Goal: Book appointment/travel/reservation

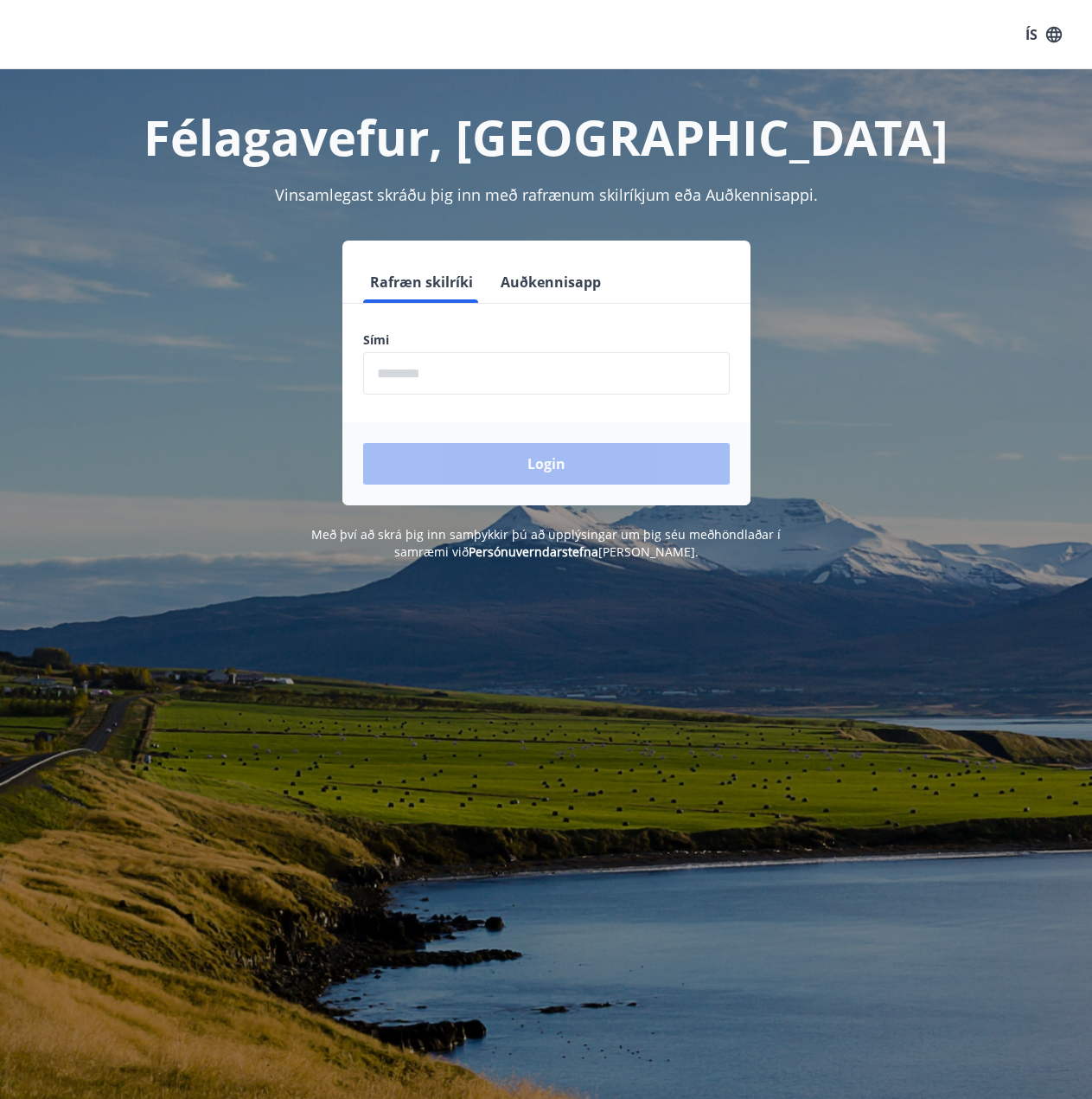
click at [509, 375] on input "phone" at bounding box center [546, 373] width 367 height 42
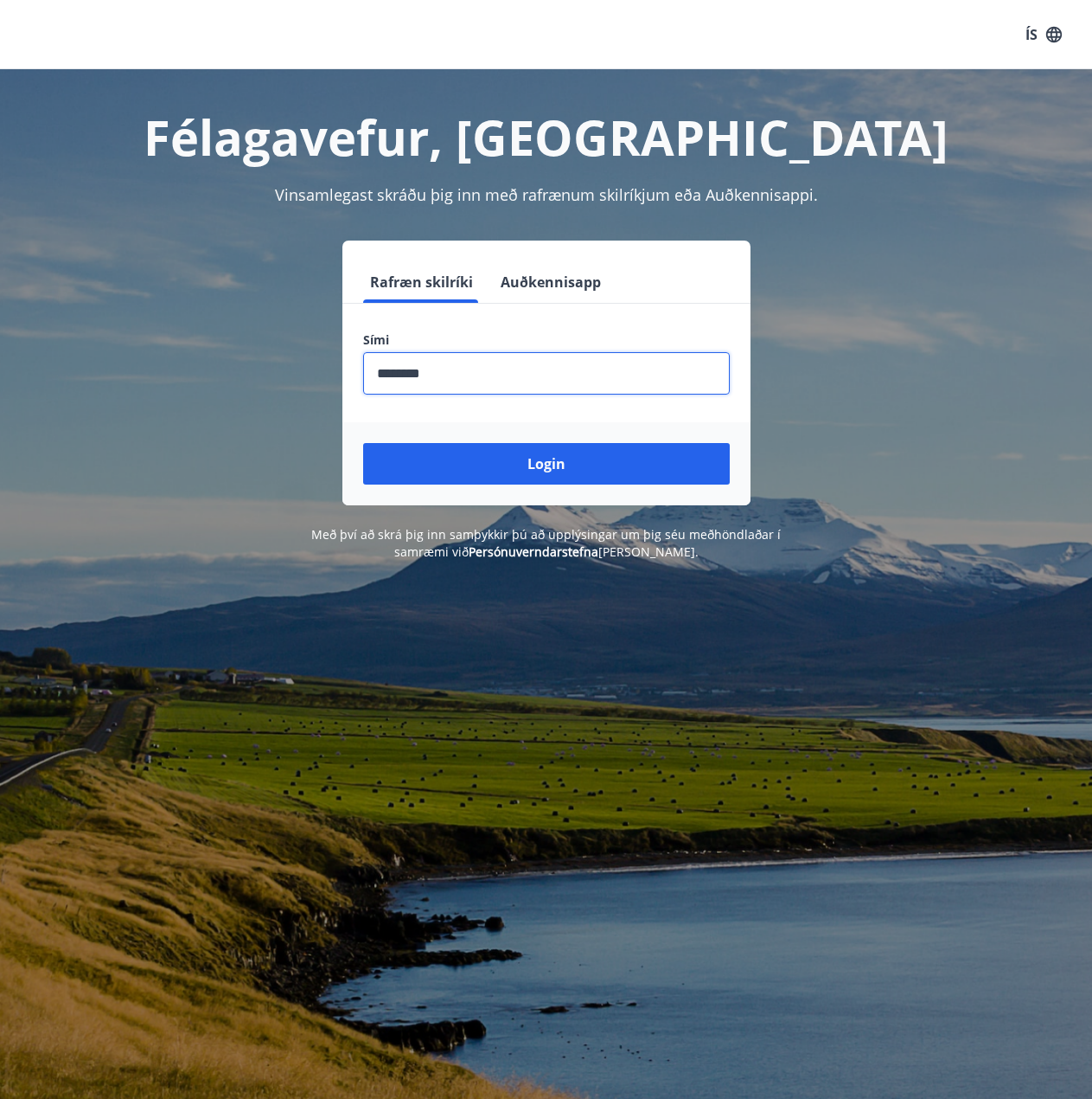
type input "********"
click at [363, 443] on button "Login" at bounding box center [546, 464] width 367 height 41
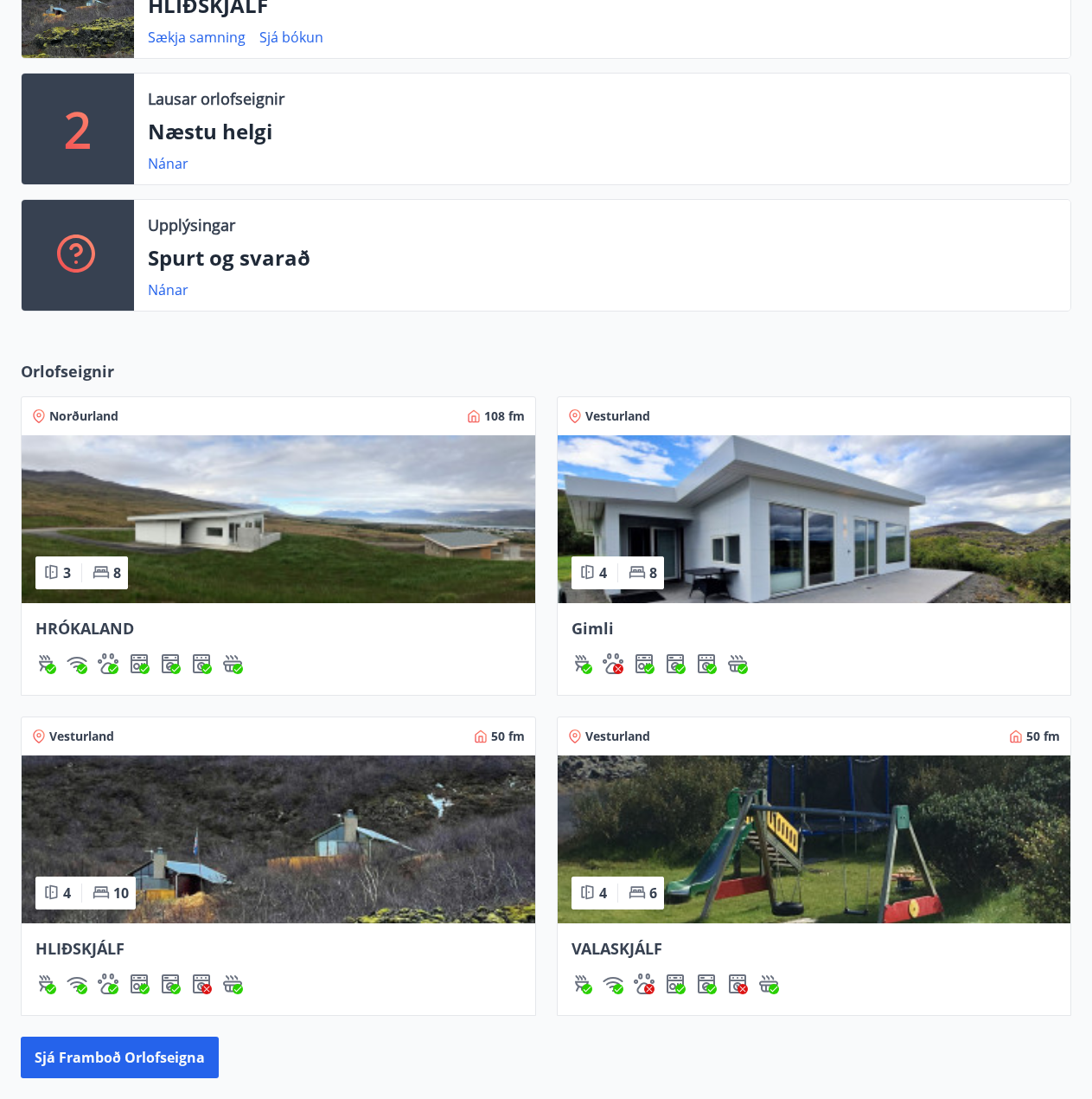
scroll to position [798, 0]
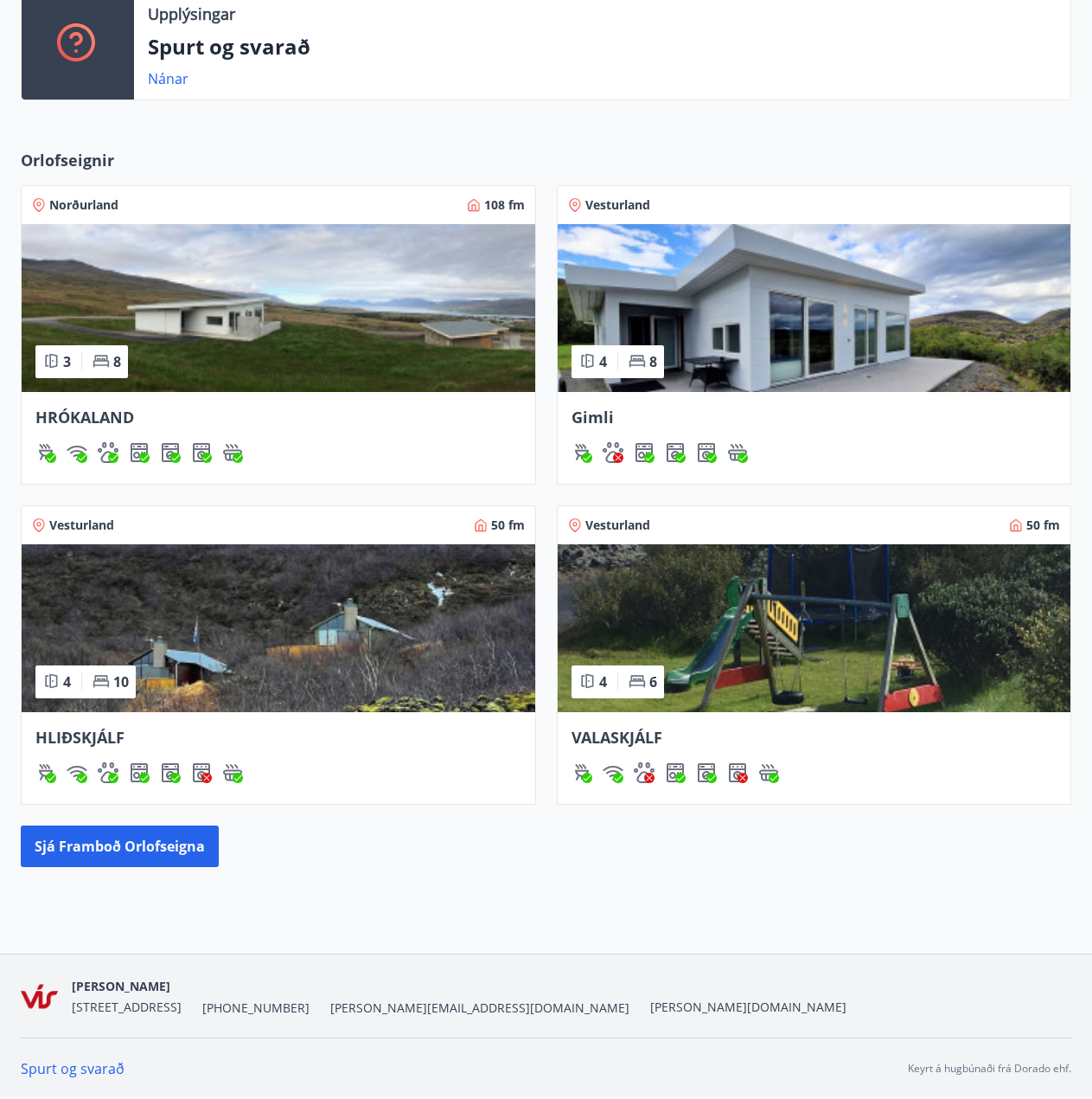
click at [183, 580] on img at bounding box center [278, 628] width 514 height 168
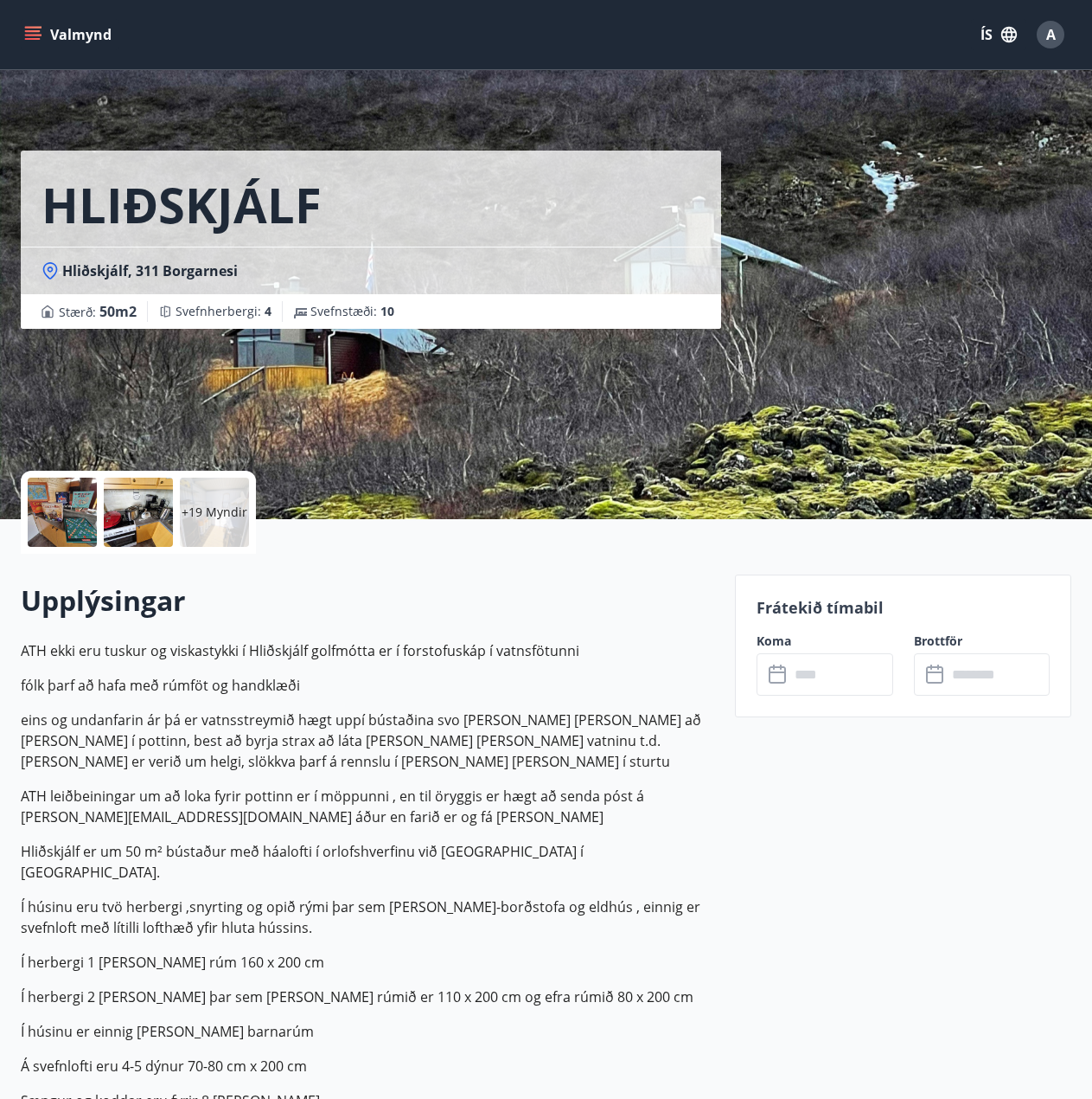
click at [804, 684] on input "text" at bounding box center [841, 674] width 104 height 42
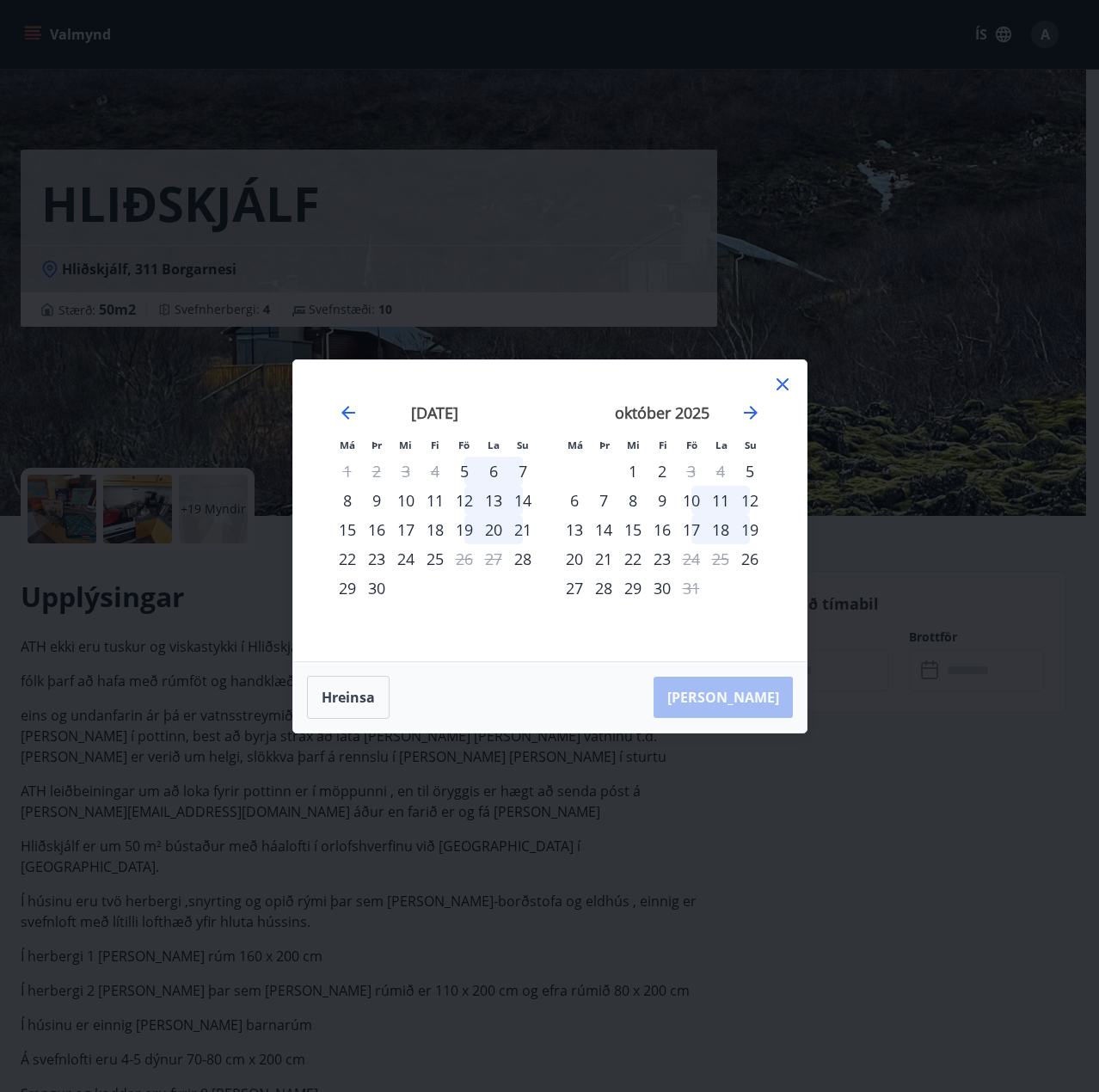
click at [467, 503] on div "12" at bounding box center [465, 500] width 29 height 29
click at [519, 506] on div "14" at bounding box center [523, 500] width 29 height 29
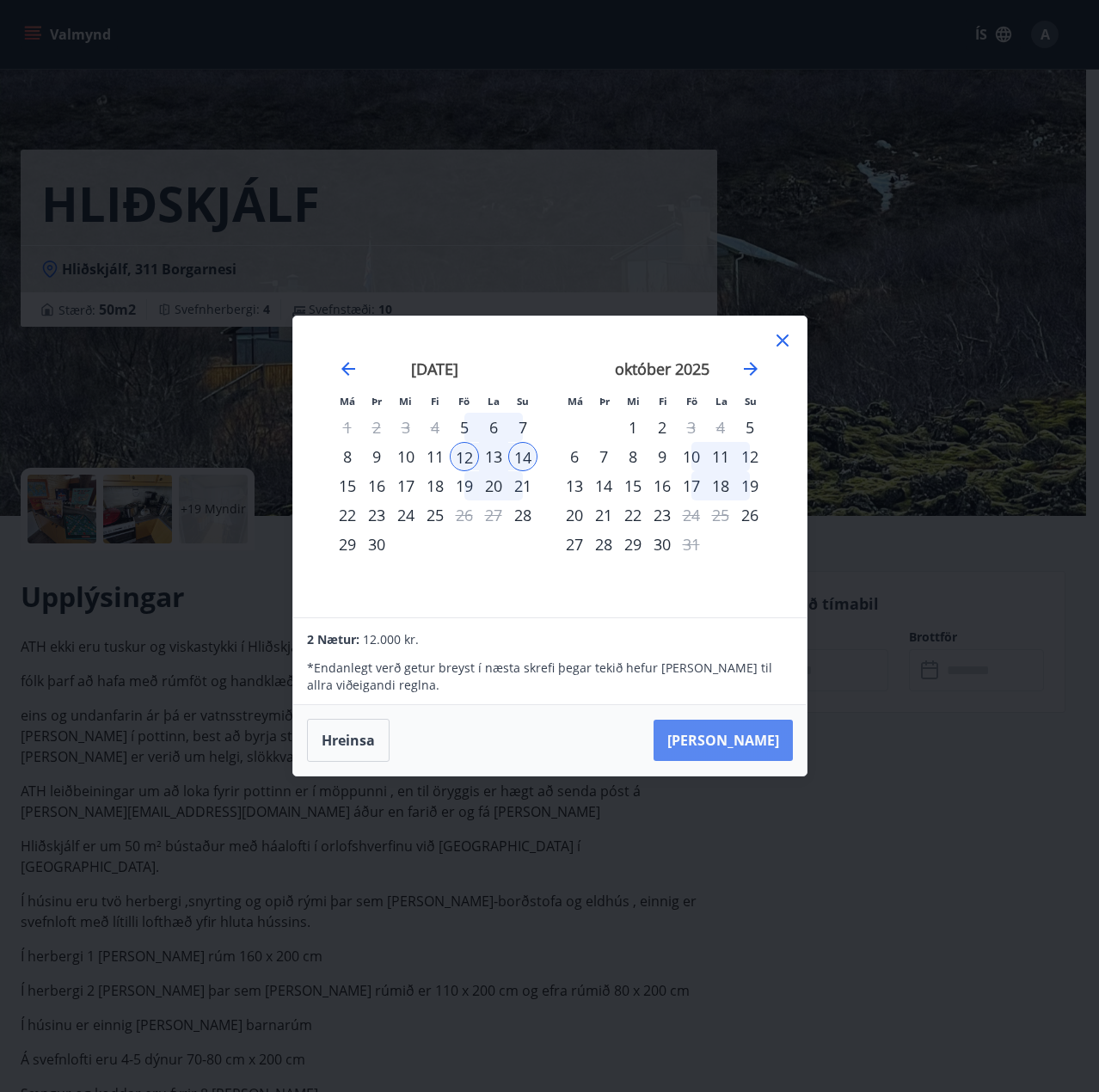
click at [767, 746] on button "[PERSON_NAME]" at bounding box center [723, 740] width 139 height 41
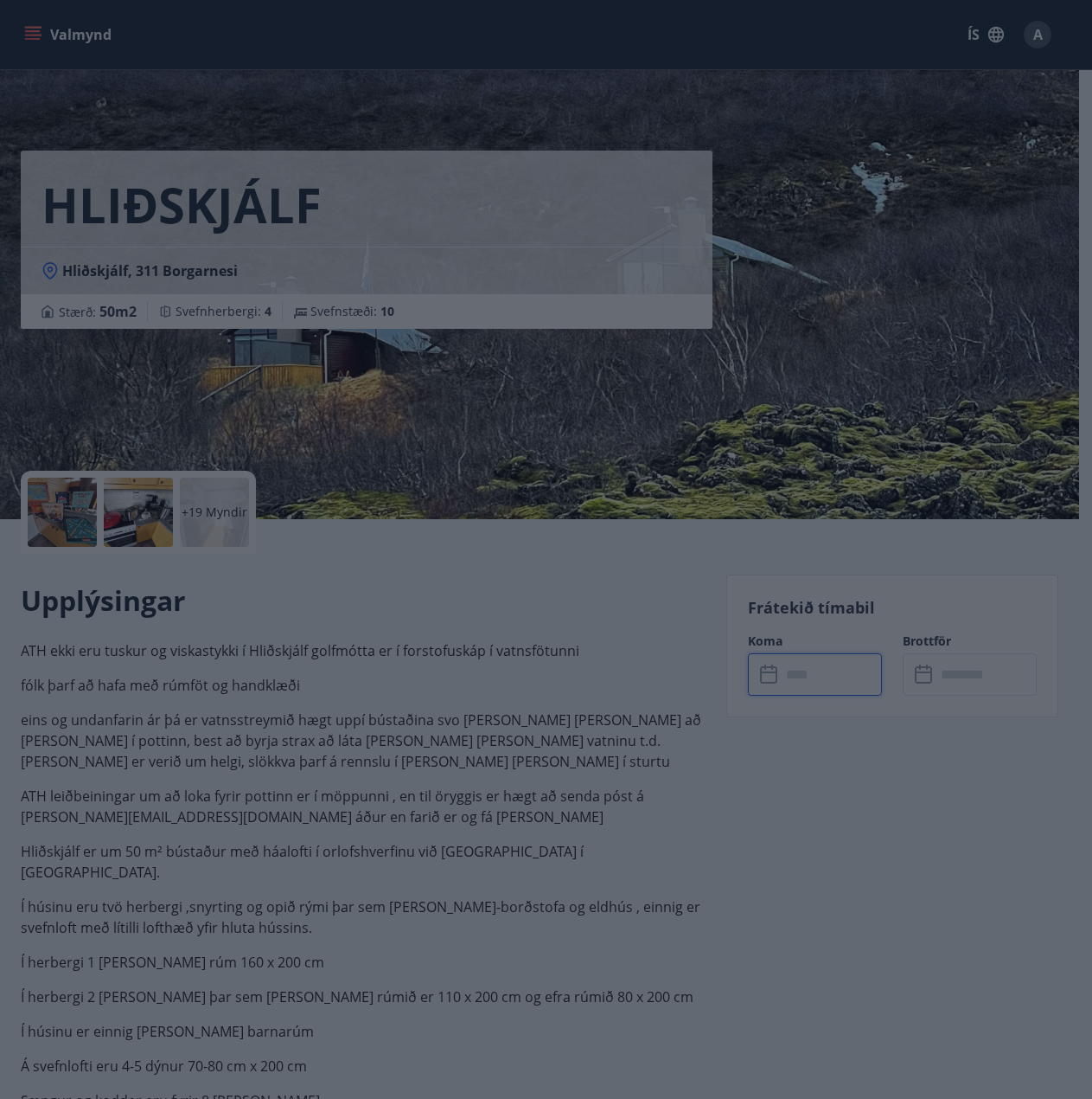
type input "******"
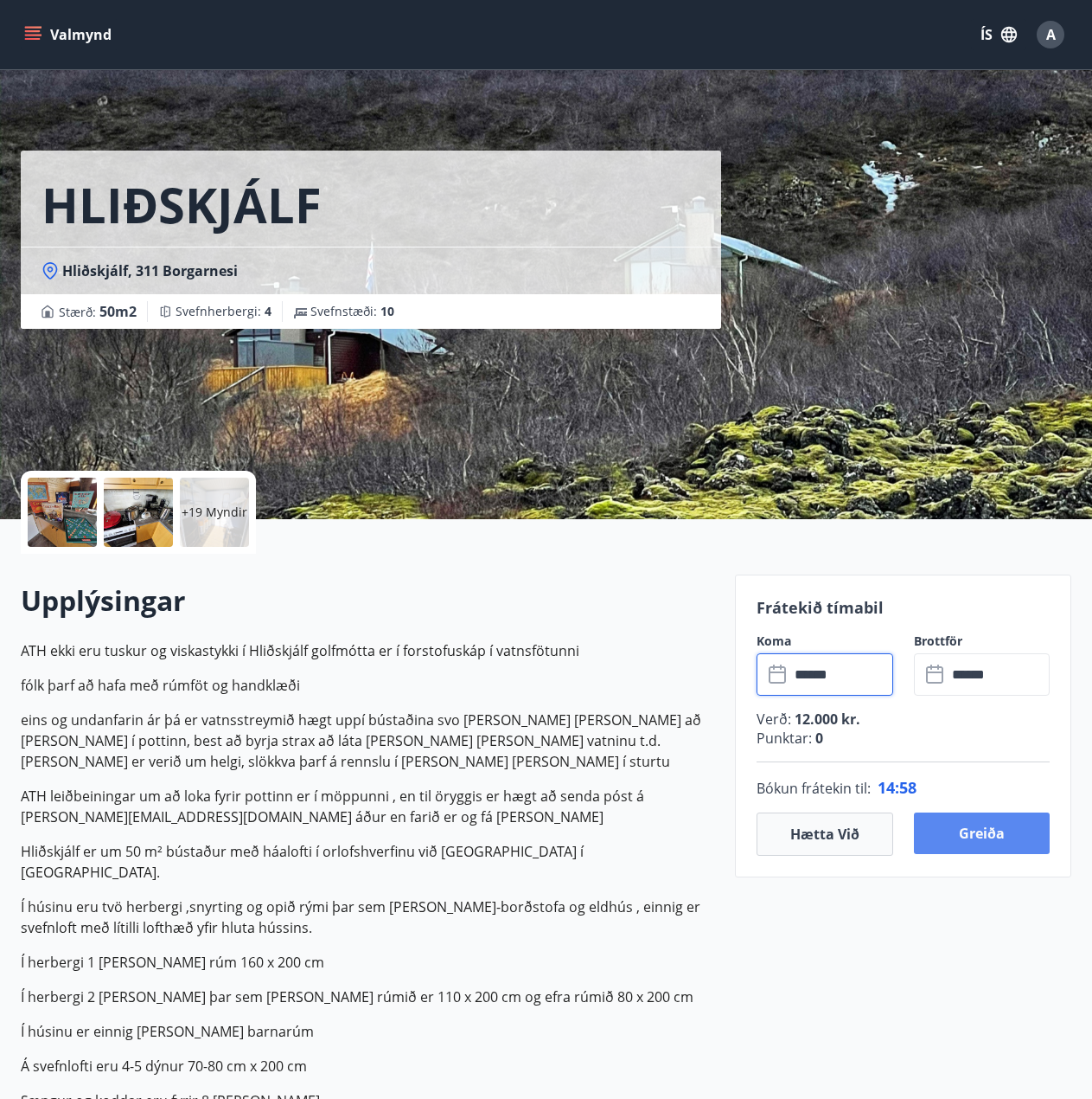
click at [1008, 827] on button "Greiða" at bounding box center [983, 833] width 137 height 41
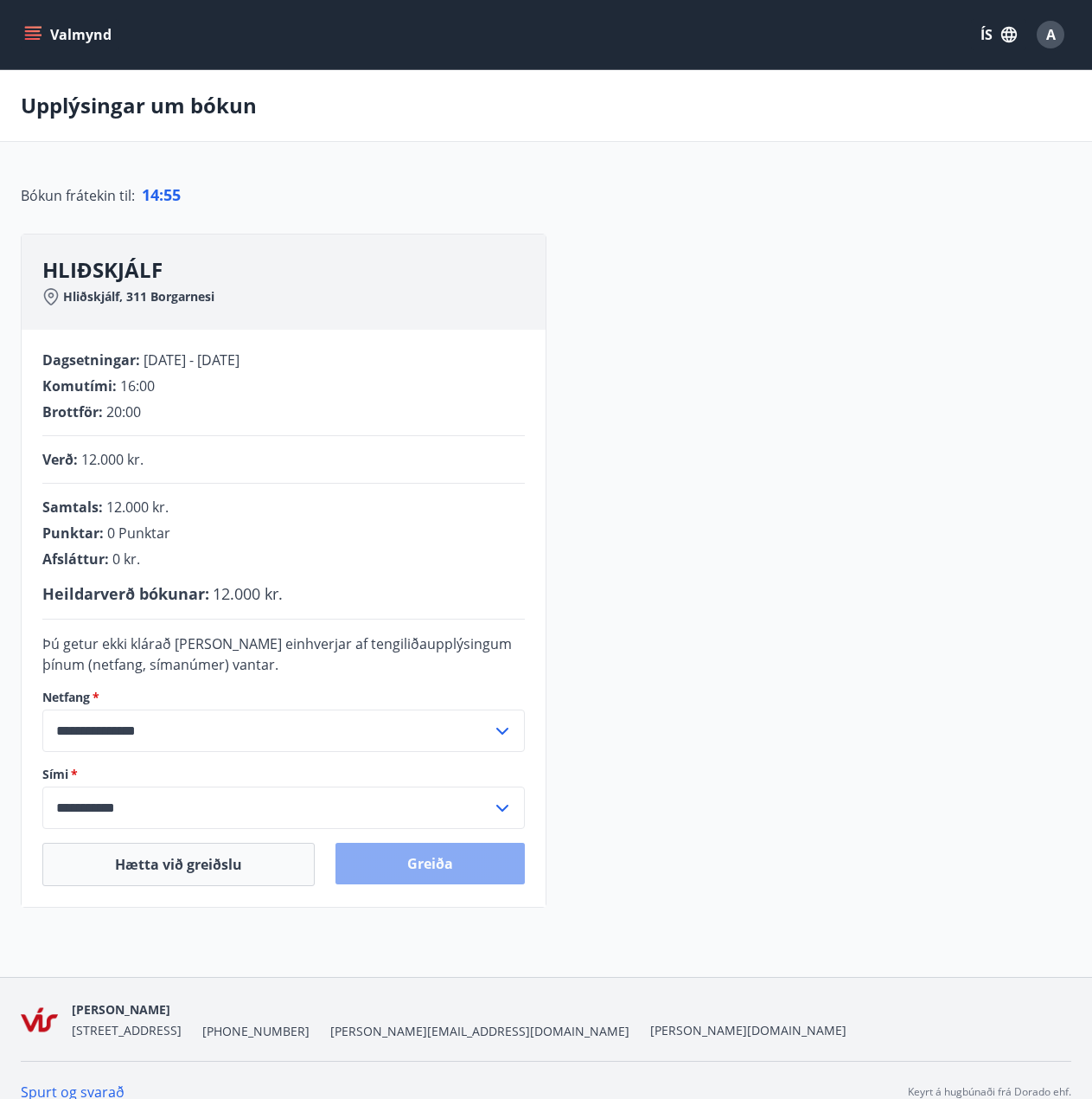
click at [416, 865] on button "Greiða" at bounding box center [430, 863] width 189 height 41
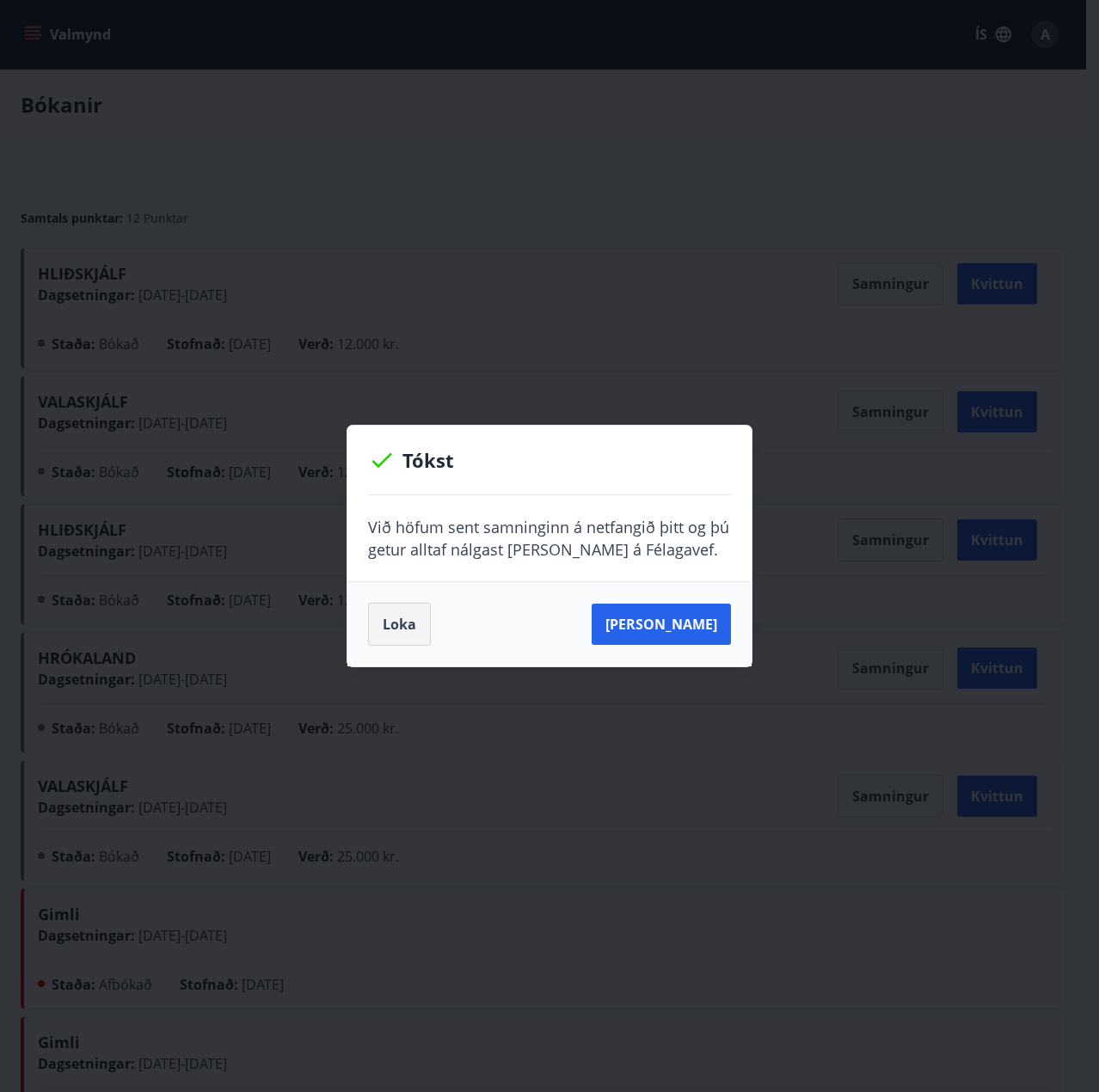
click at [383, 626] on button "Loka" at bounding box center [399, 624] width 63 height 43
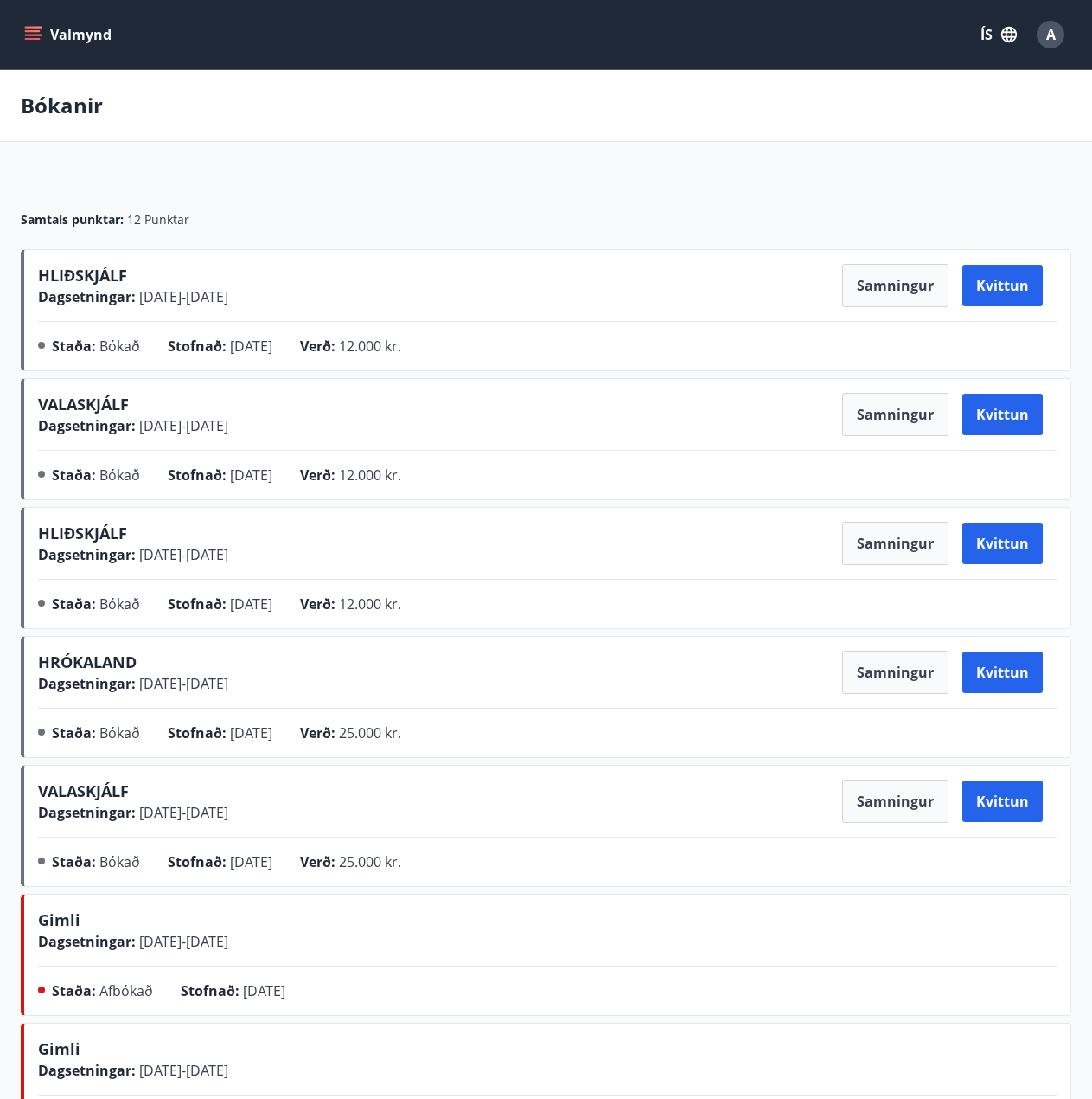
click at [88, 32] on button "Valmynd" at bounding box center [69, 35] width 98 height 32
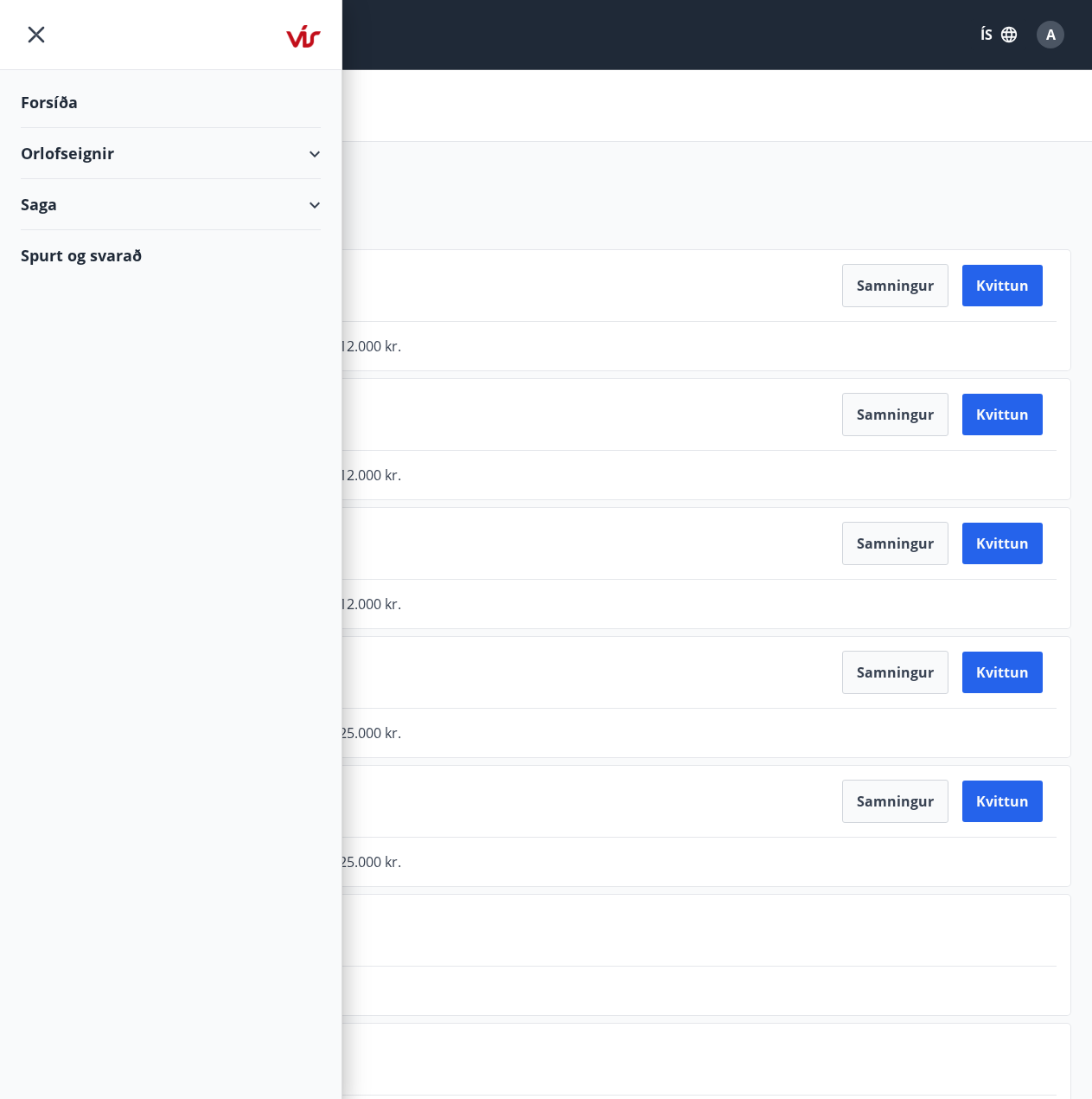
click at [65, 99] on div "Forsíða" at bounding box center [171, 103] width 300 height 51
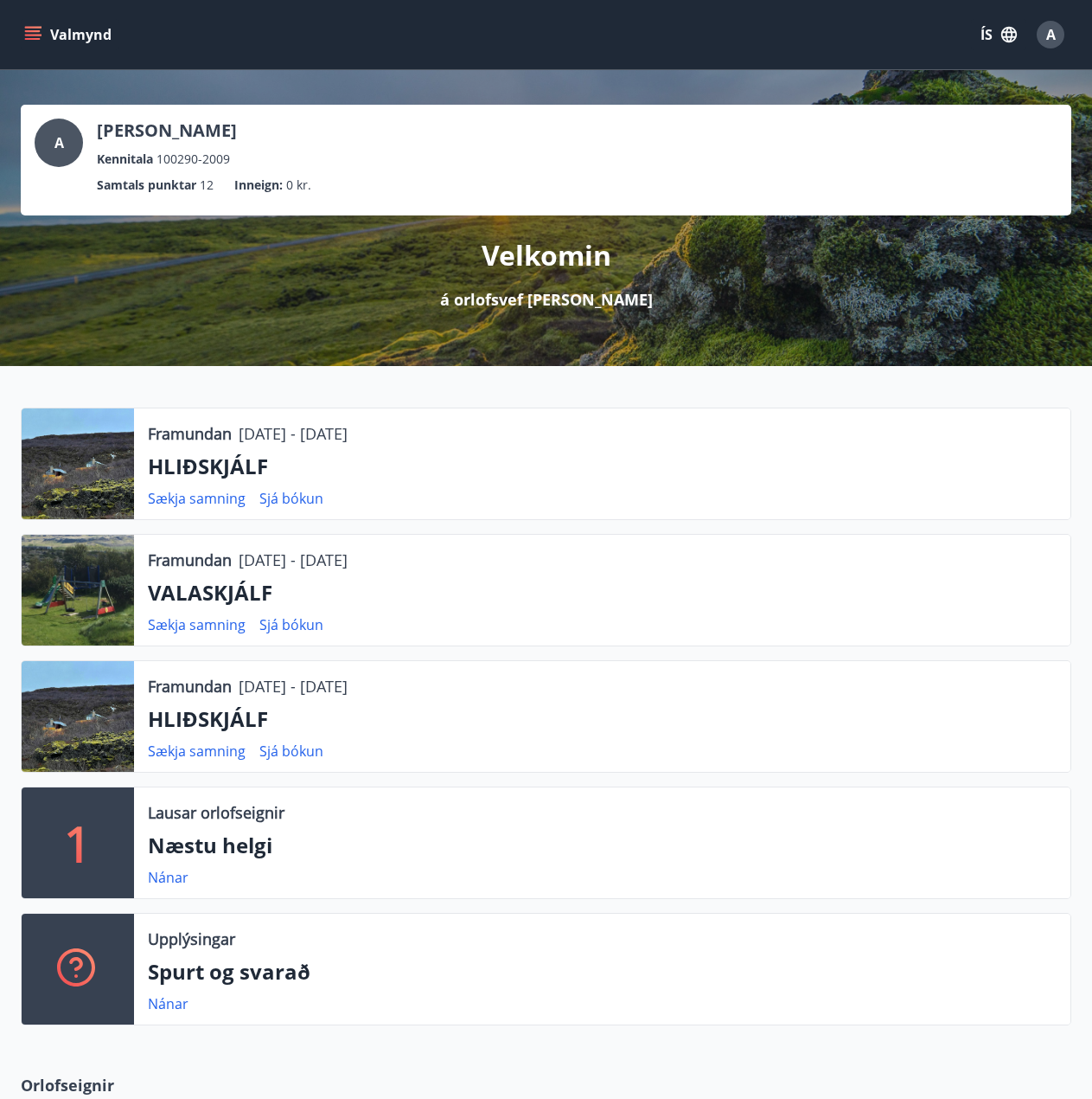
scroll to position [692, 0]
